Goal: Information Seeking & Learning: Learn about a topic

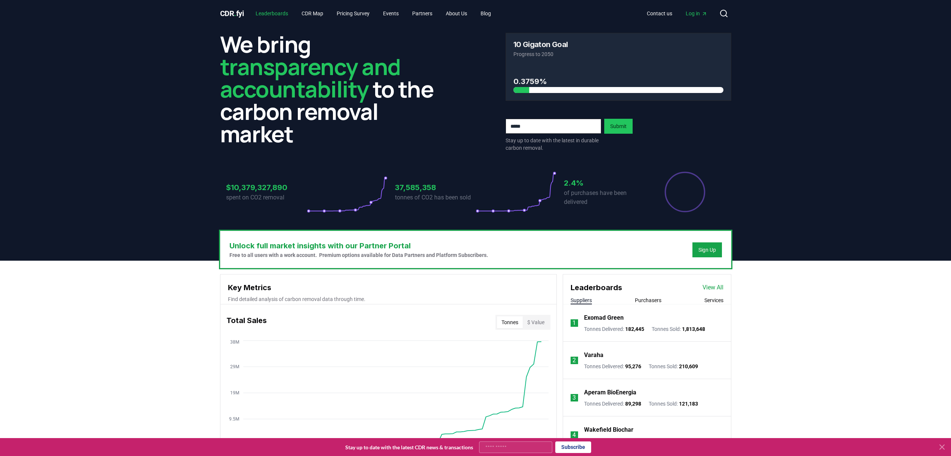
click at [279, 12] on link "Leaderboards" at bounding box center [271, 13] width 44 height 13
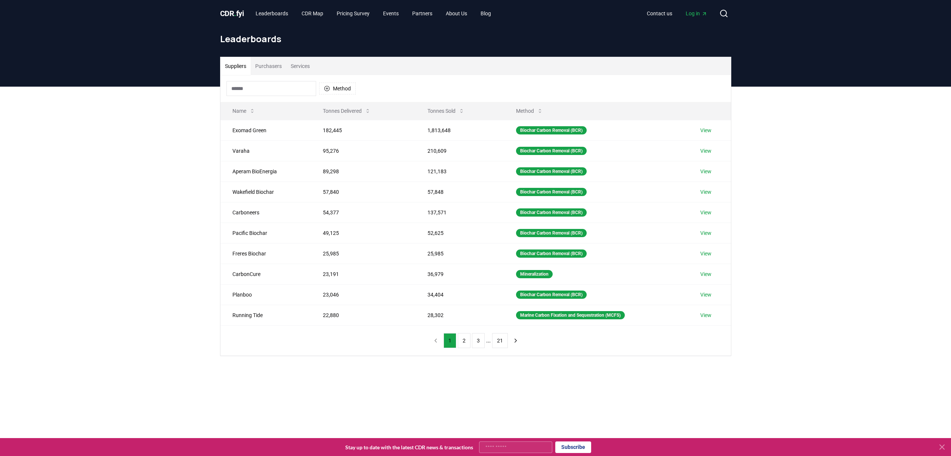
click at [245, 91] on input at bounding box center [271, 88] width 90 height 15
type input "*"
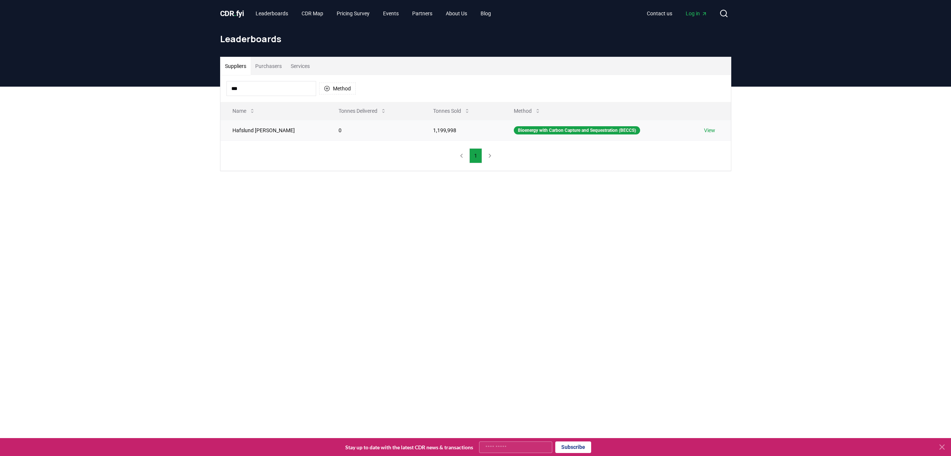
type input "***"
click at [259, 130] on td "Hafslund [PERSON_NAME]" at bounding box center [273, 130] width 106 height 21
click at [369, 125] on td "0" at bounding box center [373, 130] width 95 height 21
click at [421, 133] on td "1,199,998" at bounding box center [461, 130] width 80 height 21
click at [716, 128] on td "View" at bounding box center [711, 130] width 38 height 21
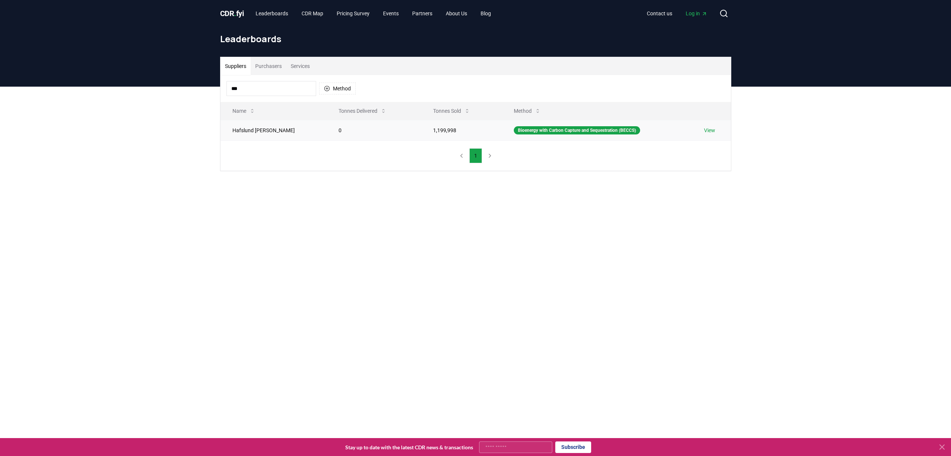
click at [708, 131] on link "View" at bounding box center [709, 130] width 11 height 7
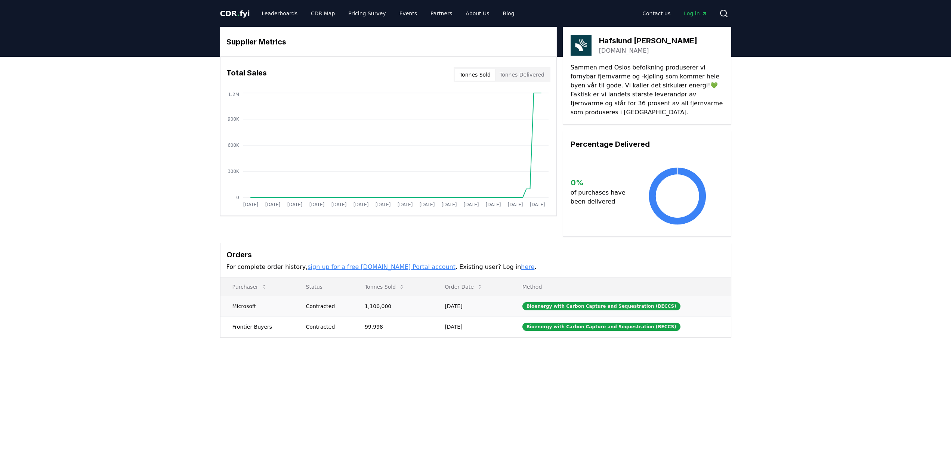
click at [368, 304] on td "1,100,000" at bounding box center [393, 306] width 80 height 21
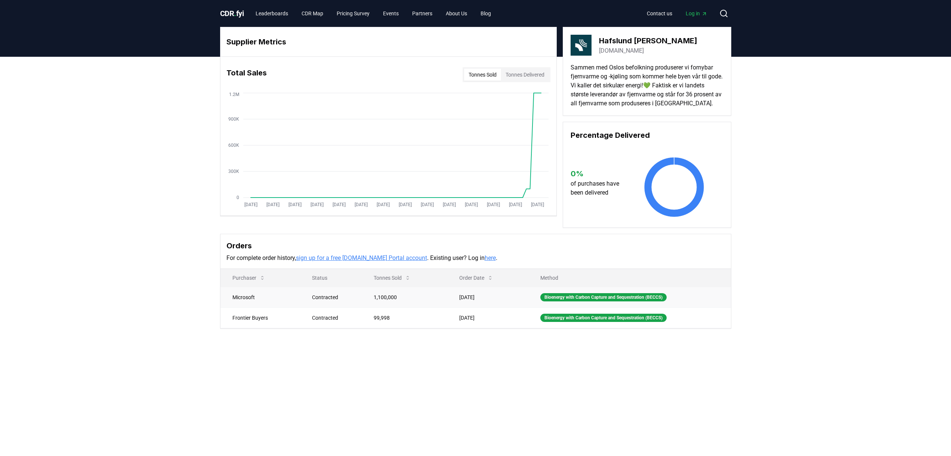
click at [368, 304] on td "1,100,000" at bounding box center [405, 297] width 86 height 21
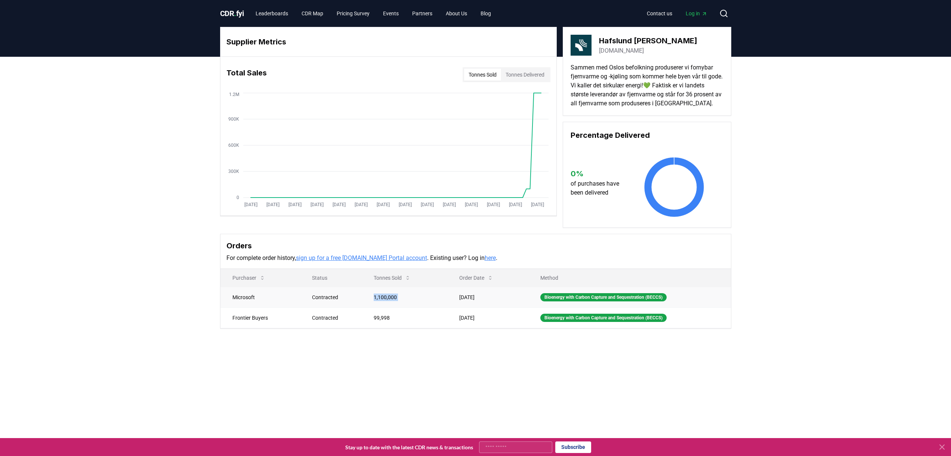
click at [368, 304] on td "1,100,000" at bounding box center [405, 297] width 86 height 21
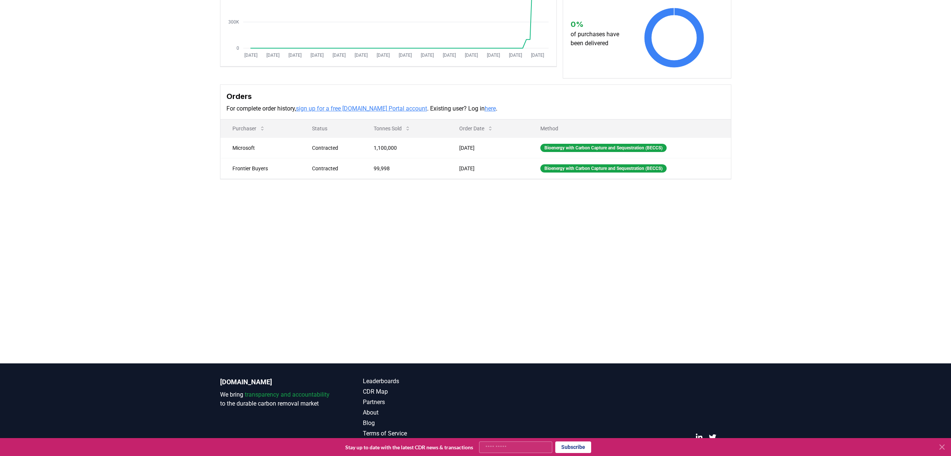
scroll to position [166, 0]
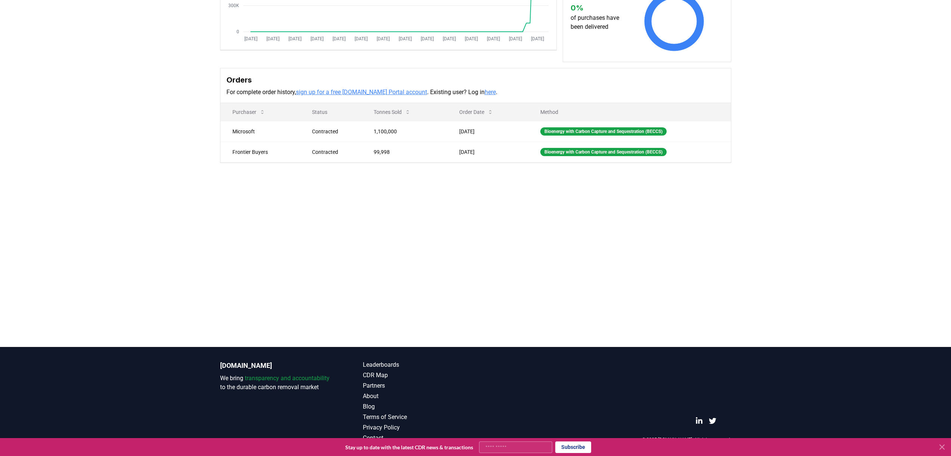
click at [366, 286] on main "Supplier Metrics Total Sales Tonnes Sold Tonnes Delivered [DATE] [DATE] [DATE] …" at bounding box center [475, 119] width 951 height 456
